Goal: Transaction & Acquisition: Purchase product/service

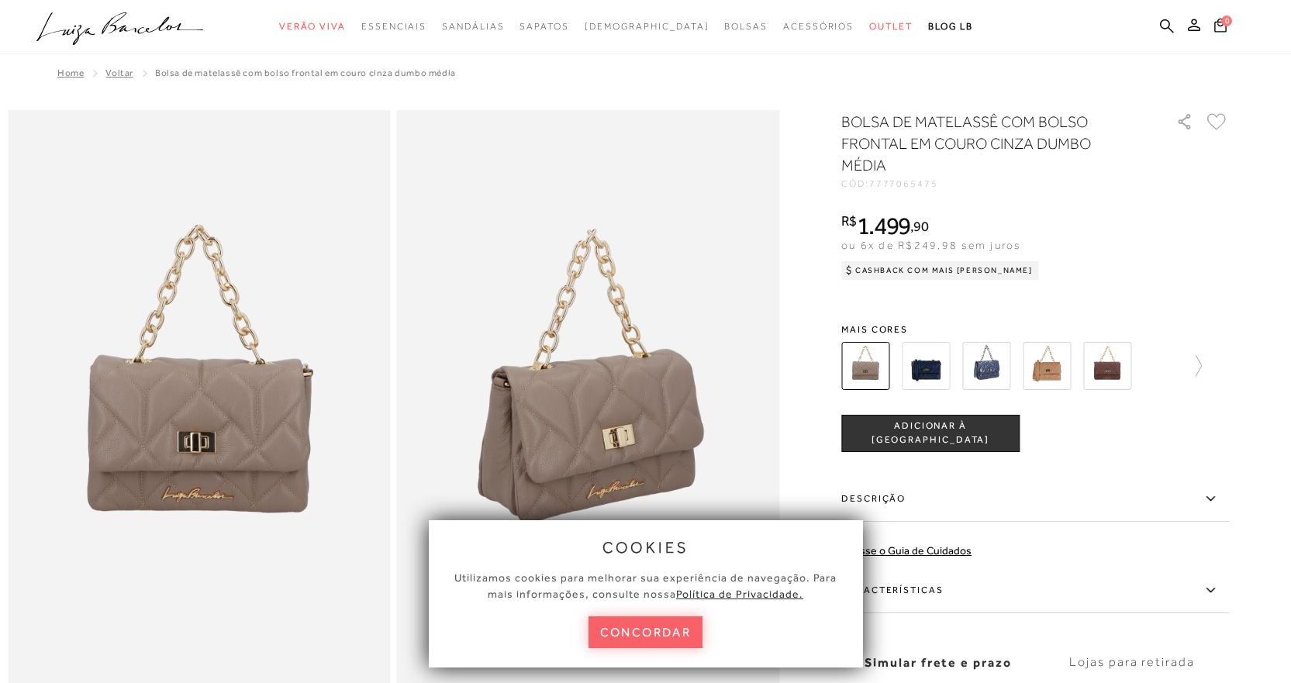
click at [947, 428] on span "ADICIONAR À [GEOGRAPHIC_DATA]" at bounding box center [930, 433] width 177 height 27
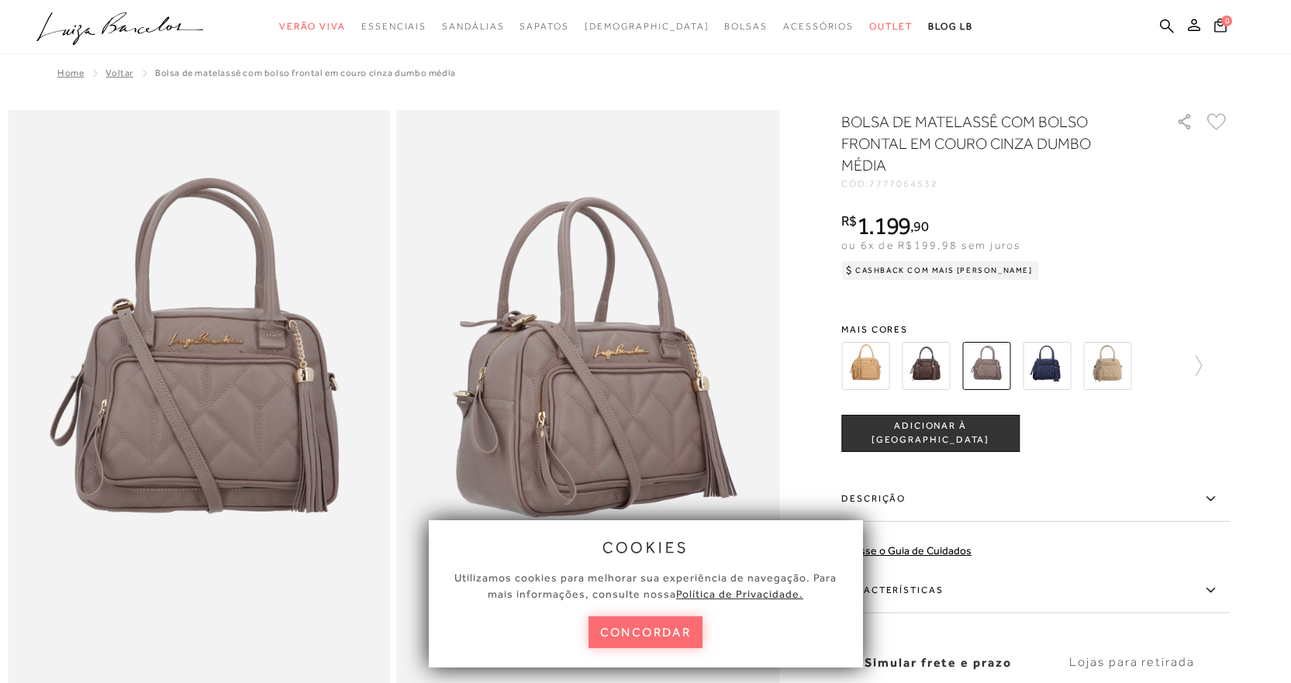
click at [614, 637] on button "concordar" at bounding box center [646, 633] width 115 height 32
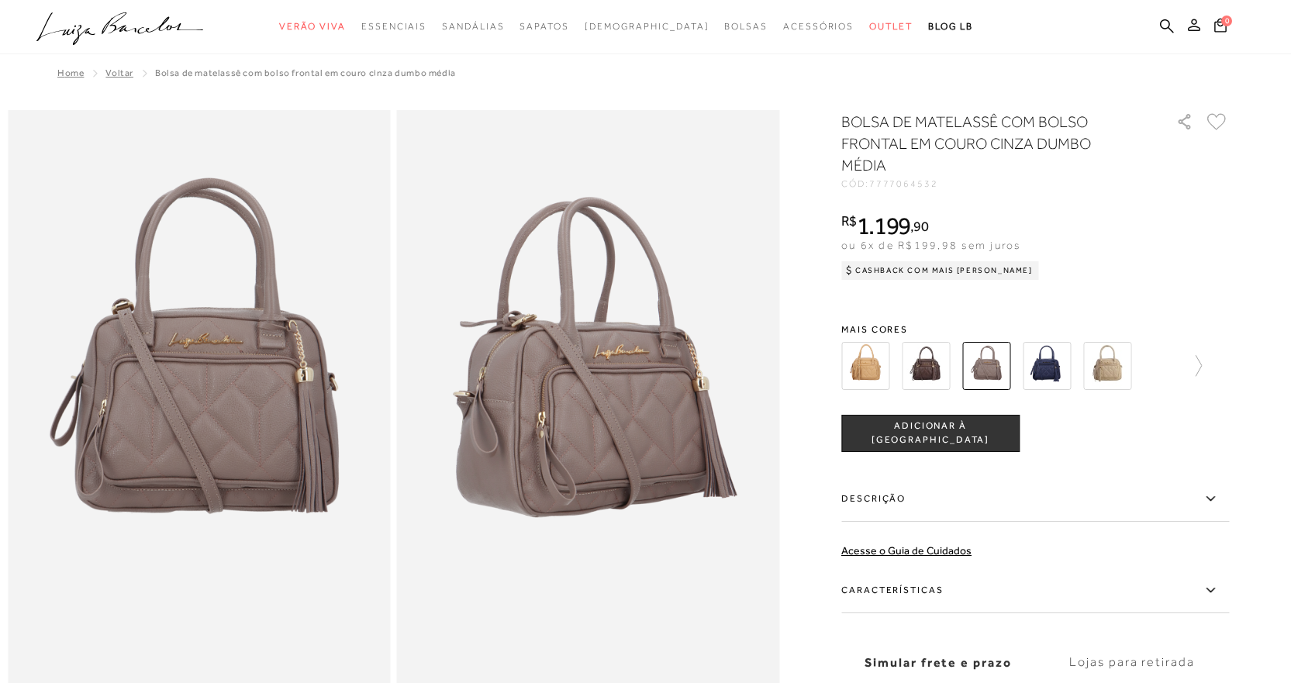
click at [1194, 32] on button at bounding box center [1195, 27] width 22 height 20
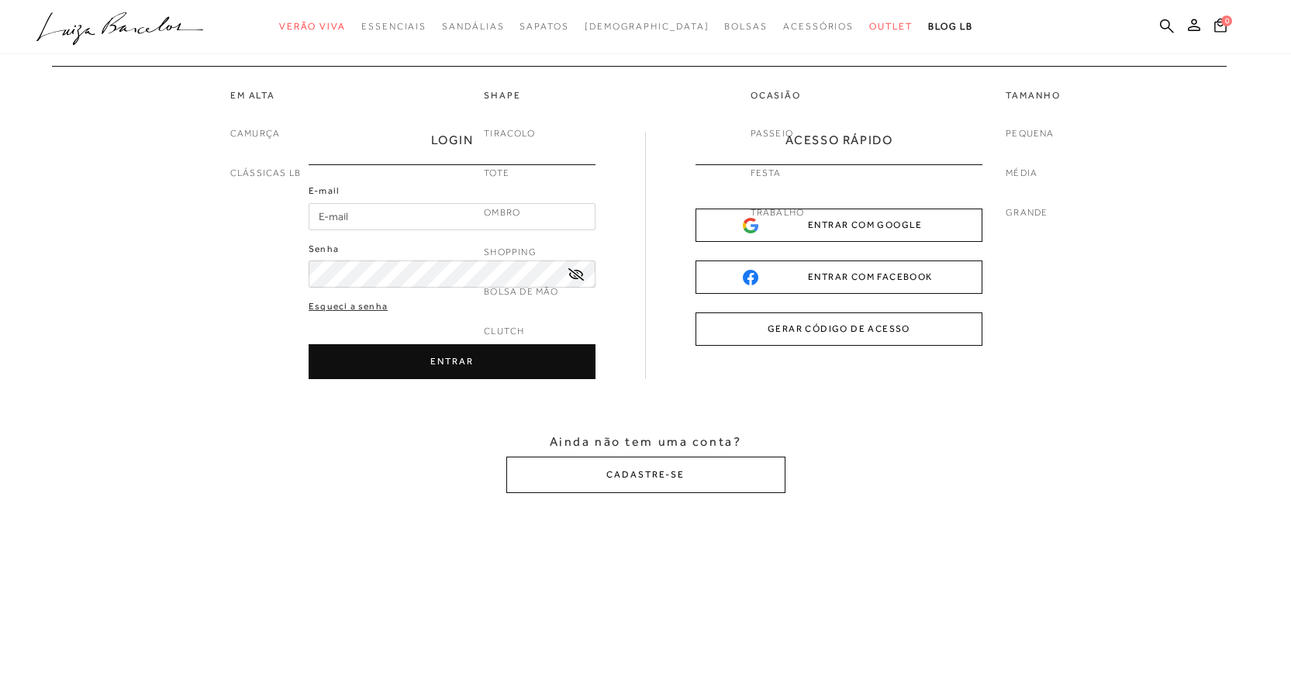
type input "mariannacgc@yahoo.com.br"
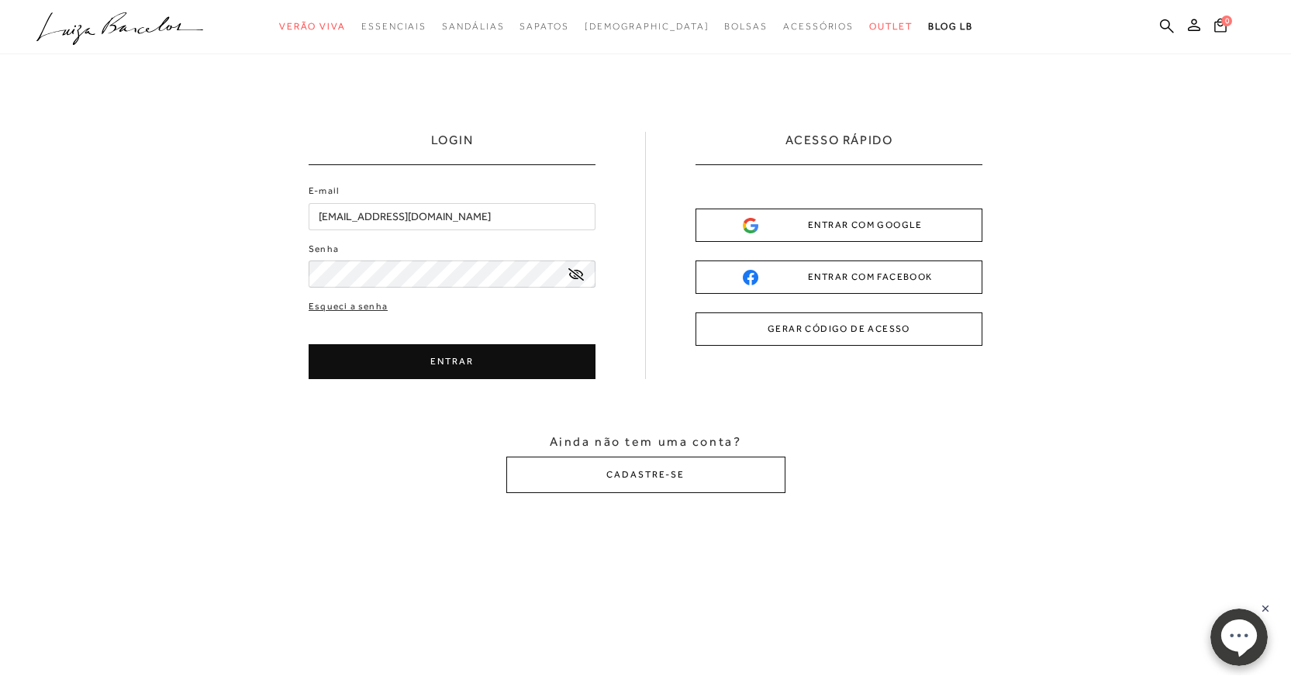
click at [414, 354] on button "ENTRAR" at bounding box center [452, 361] width 287 height 35
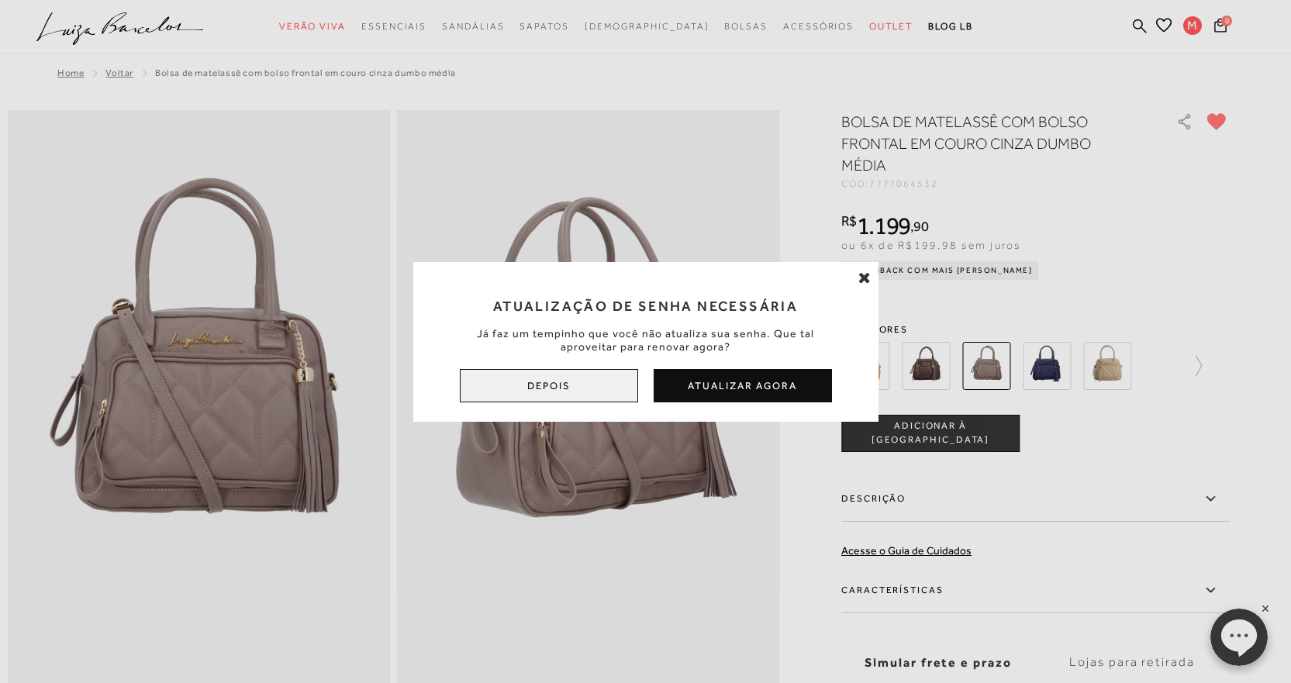
click at [551, 377] on button "Depois" at bounding box center [549, 385] width 178 height 33
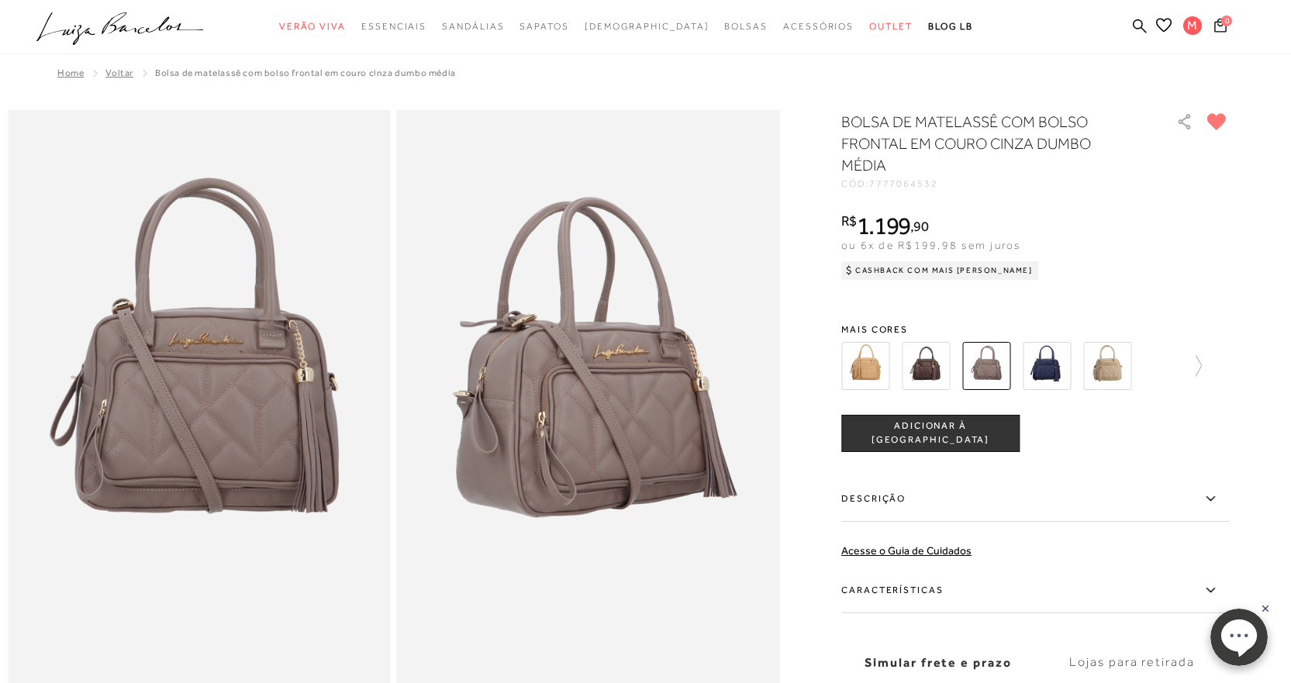
click at [935, 424] on button "ADICIONAR À [GEOGRAPHIC_DATA]" at bounding box center [931, 433] width 178 height 37
